Goal: Information Seeking & Learning: Check status

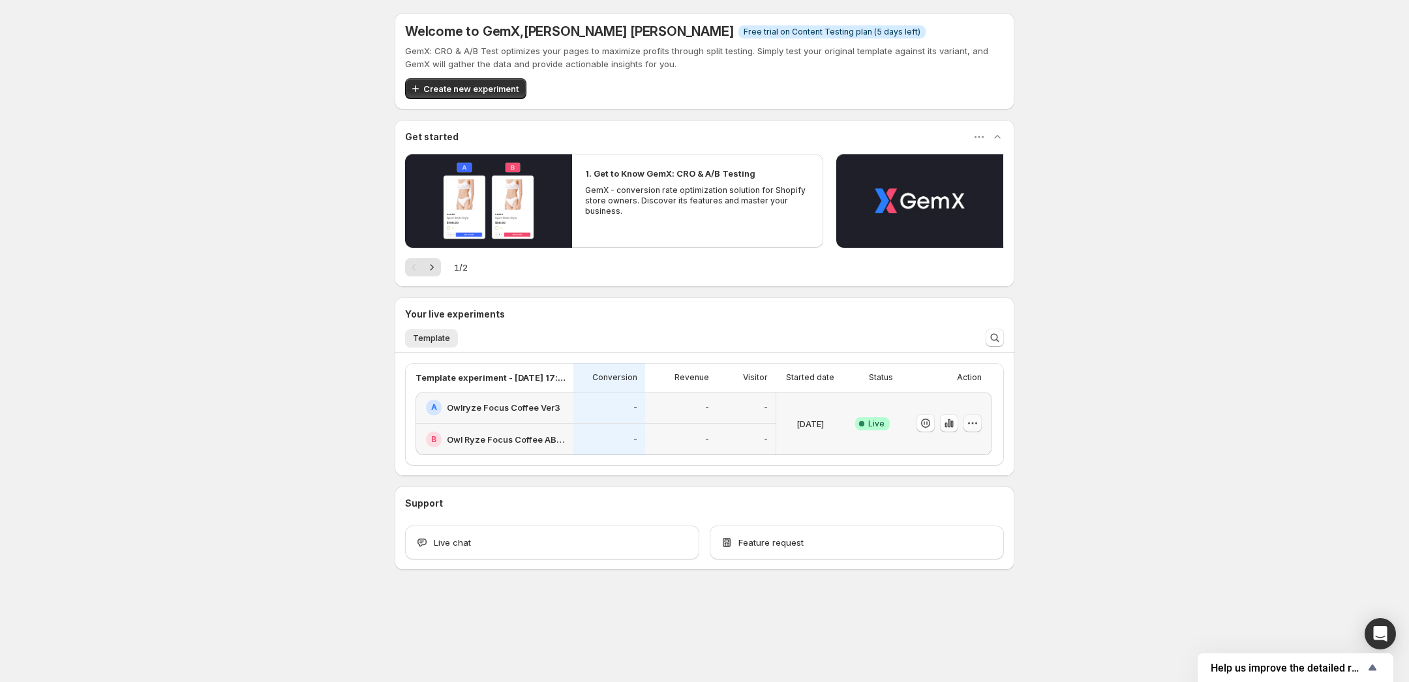
click at [978, 425] on icon "button" at bounding box center [972, 423] width 13 height 13
click at [968, 441] on button "Edit" at bounding box center [976, 450] width 161 height 21
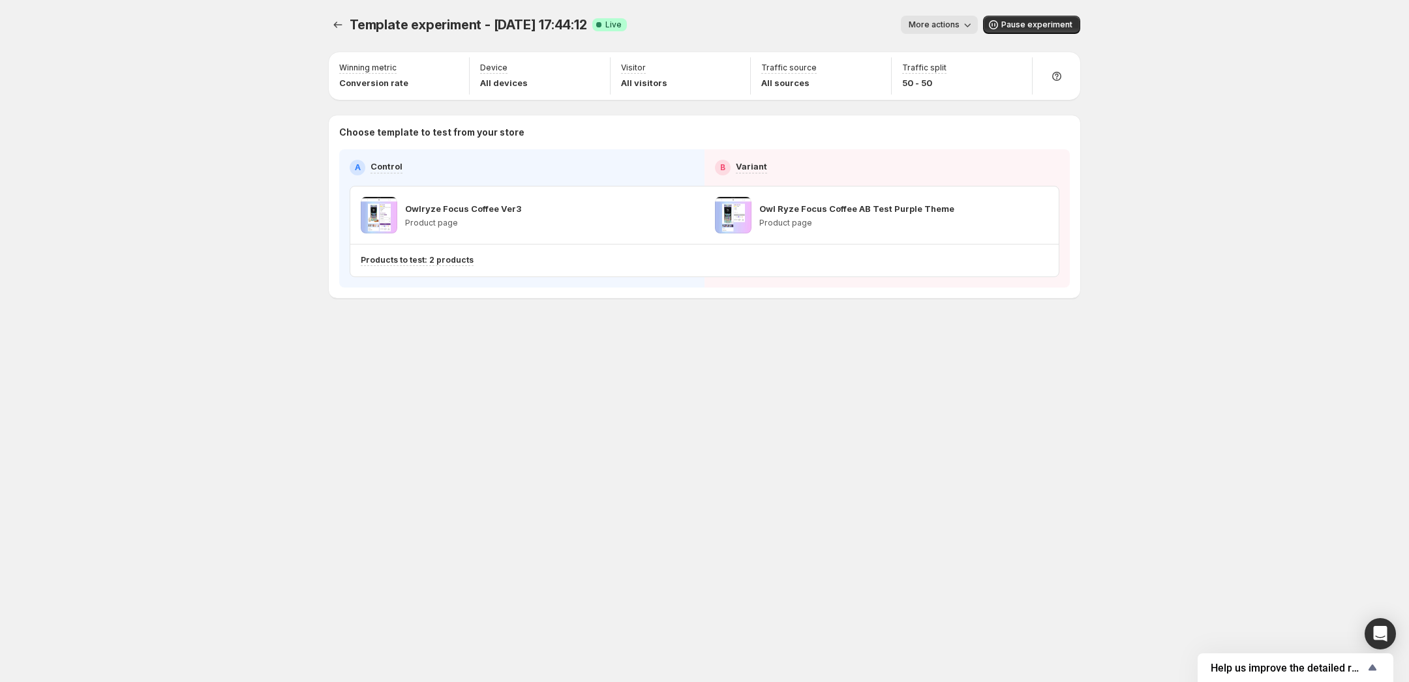
click at [951, 23] on span "More actions" at bounding box center [934, 25] width 51 height 10
click at [953, 52] on span "View analytic" at bounding box center [958, 51] width 55 height 10
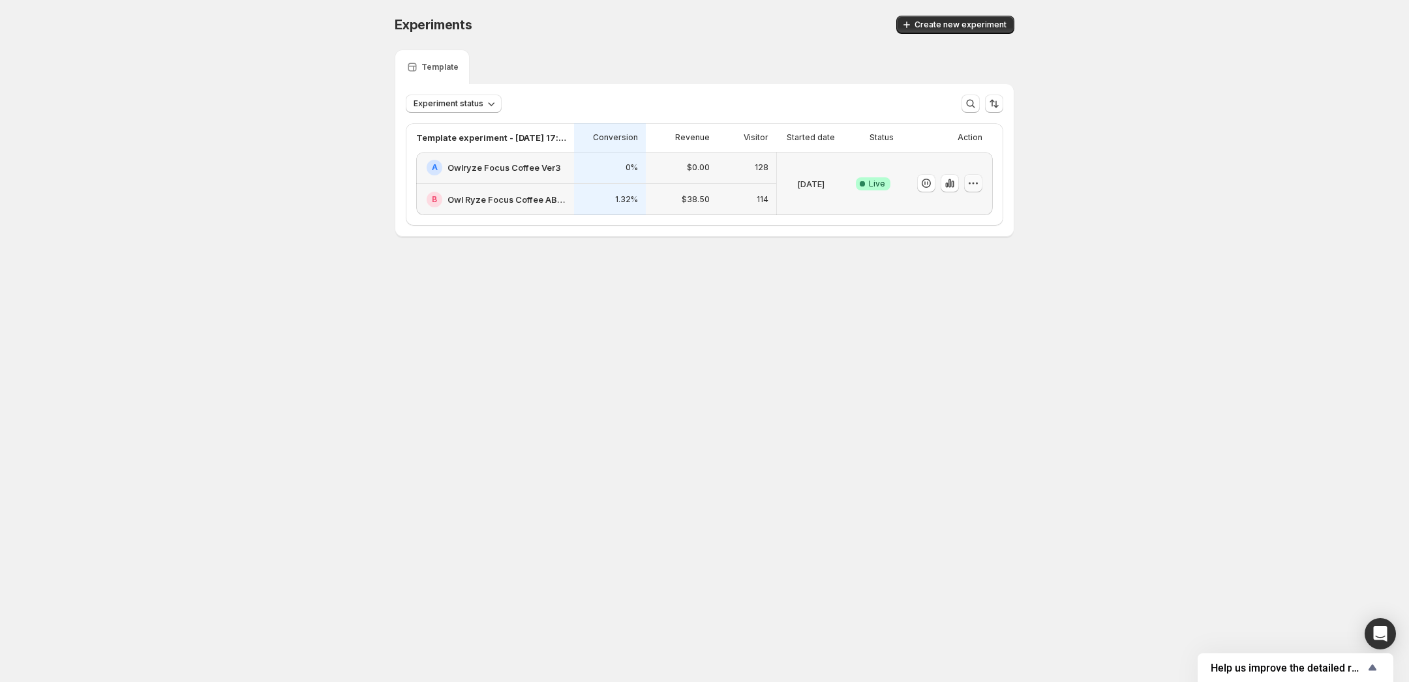
click at [978, 183] on icon "button" at bounding box center [973, 183] width 13 height 13
click at [973, 205] on span "Edit" at bounding box center [986, 210] width 136 height 13
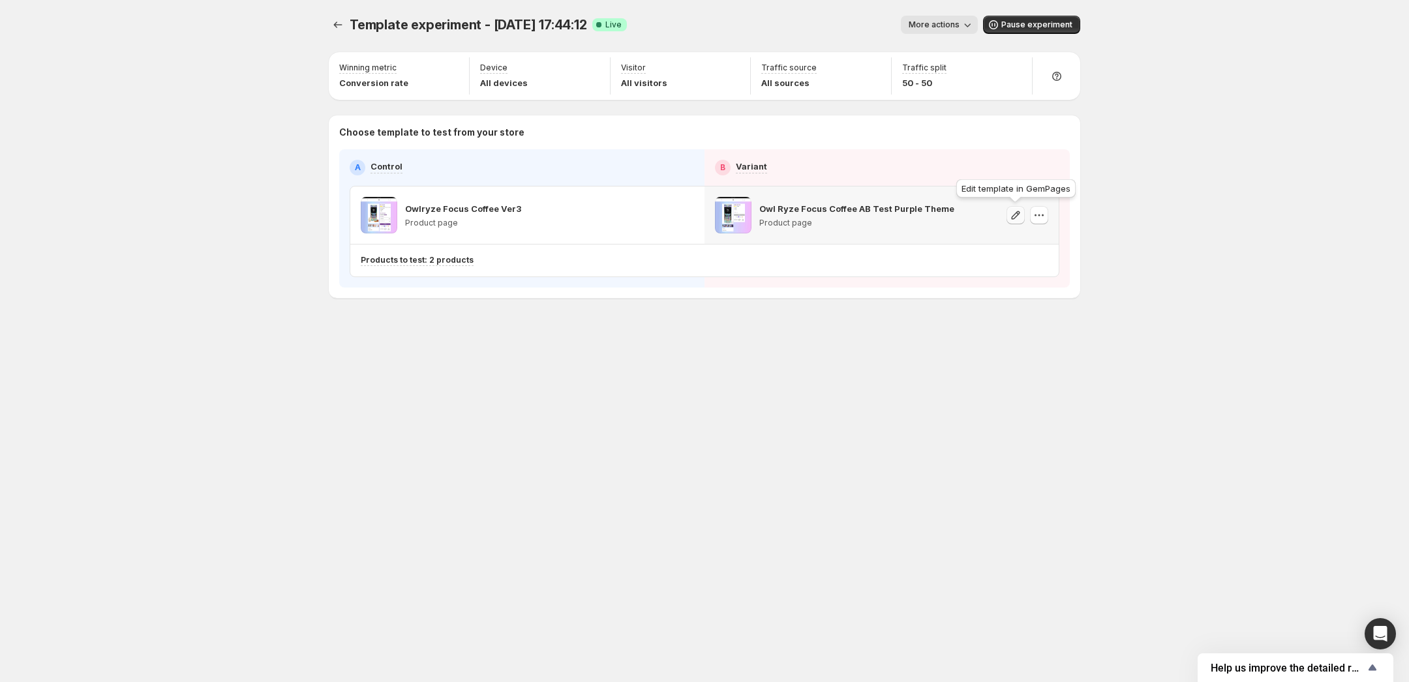
click at [1016, 217] on icon "button" at bounding box center [1015, 215] width 13 height 13
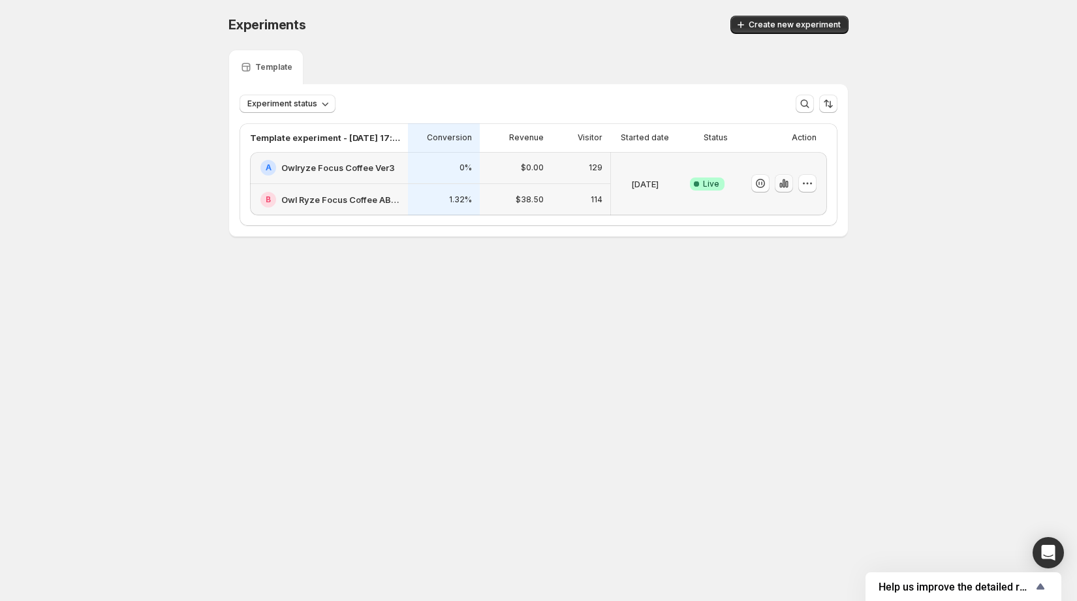
click at [782, 186] on icon "button" at bounding box center [783, 183] width 13 height 13
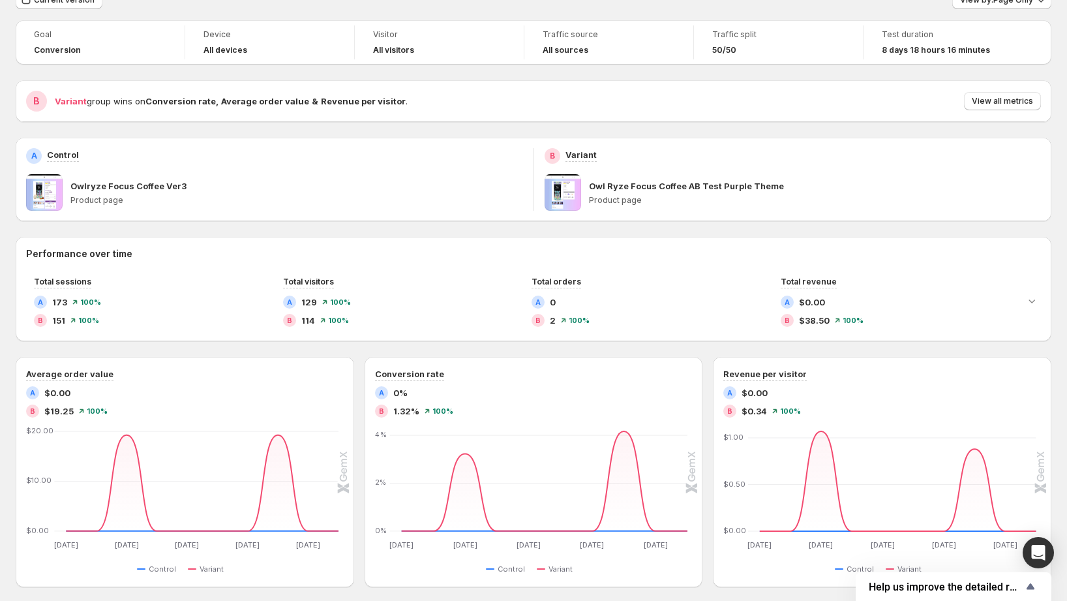
scroll to position [30, 0]
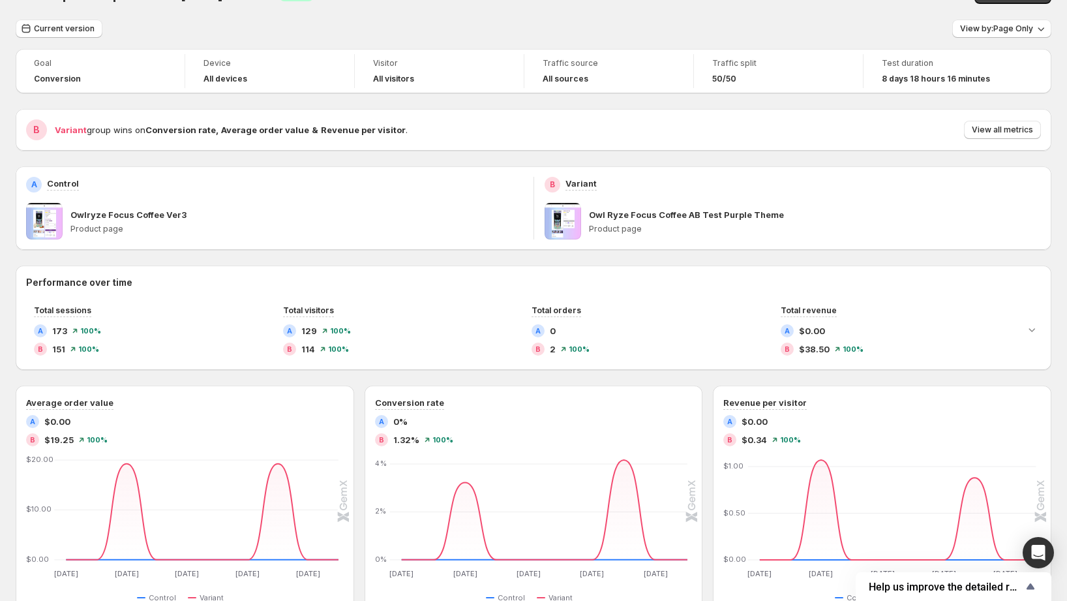
click at [569, 222] on span at bounding box center [563, 221] width 37 height 37
